Goal: Browse casually

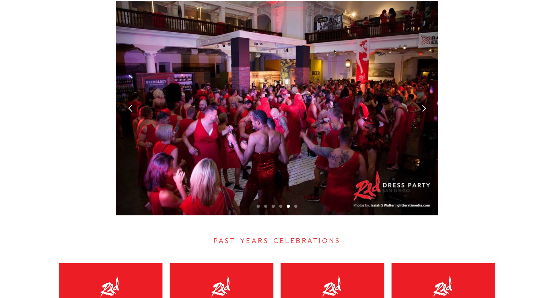
scroll to position [2002, 0]
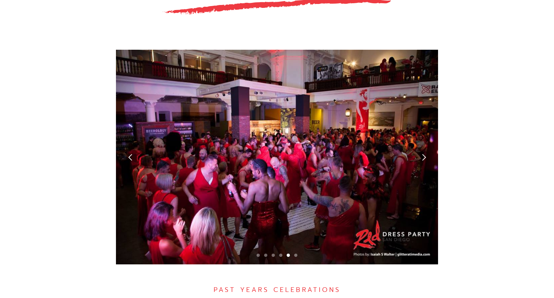
drag, startPoint x: 275, startPoint y: 76, endPoint x: 137, endPoint y: 132, distance: 149.1
click at [137, 132] on div "previous slide" at bounding box center [130, 157] width 29 height 215
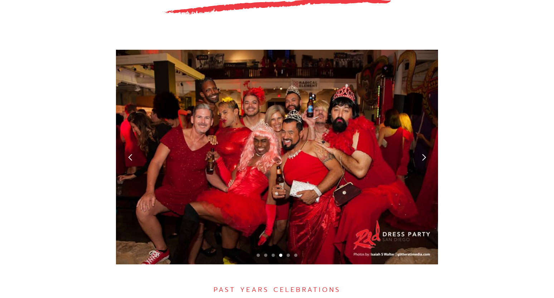
click at [135, 134] on div "previous slide" at bounding box center [130, 157] width 29 height 215
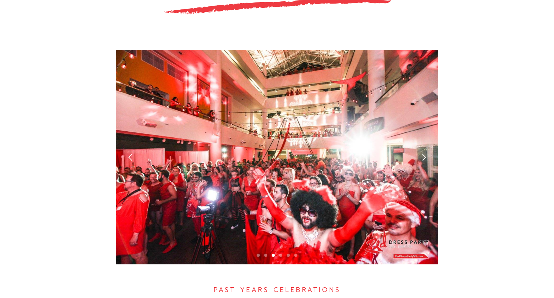
click at [136, 132] on div "previous slide" at bounding box center [130, 157] width 29 height 215
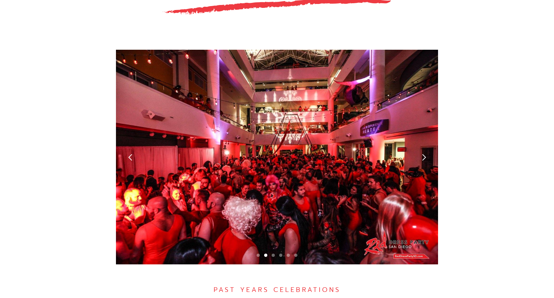
click at [136, 132] on div "previous slide" at bounding box center [130, 157] width 29 height 215
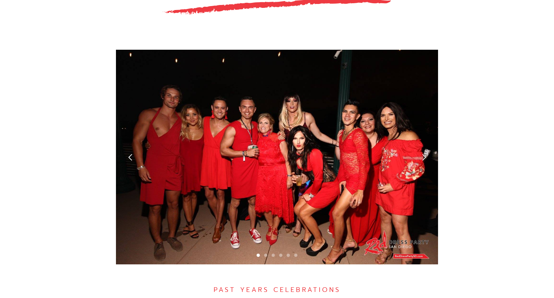
click at [136, 132] on div "previous slide" at bounding box center [130, 157] width 29 height 215
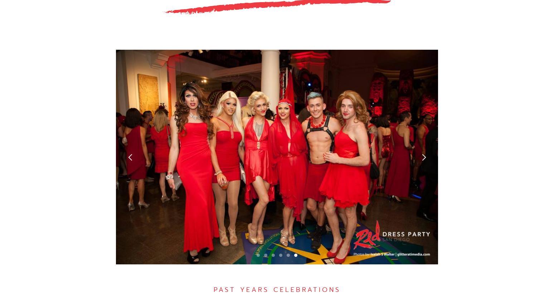
click at [136, 132] on div "previous slide" at bounding box center [130, 157] width 29 height 215
click at [423, 153] on div "next slide" at bounding box center [424, 157] width 8 height 8
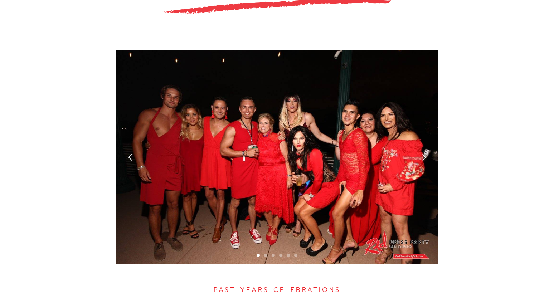
click at [135, 138] on div "previous slide" at bounding box center [130, 157] width 29 height 215
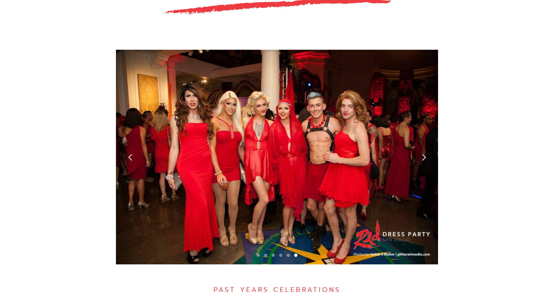
click at [135, 138] on div "previous slide" at bounding box center [130, 157] width 29 height 215
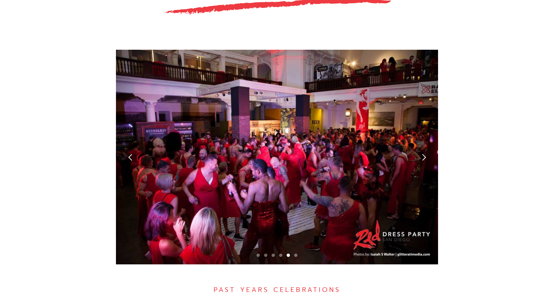
click at [419, 138] on div "next slide" at bounding box center [423, 157] width 29 height 215
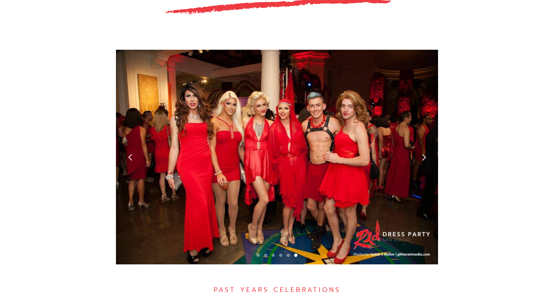
click at [421, 153] on div "next slide" at bounding box center [424, 157] width 8 height 8
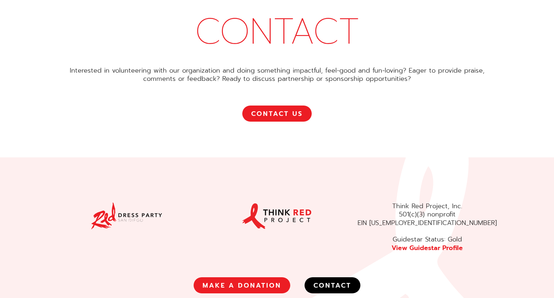
scroll to position [4135, 0]
